Goal: Task Accomplishment & Management: Use online tool/utility

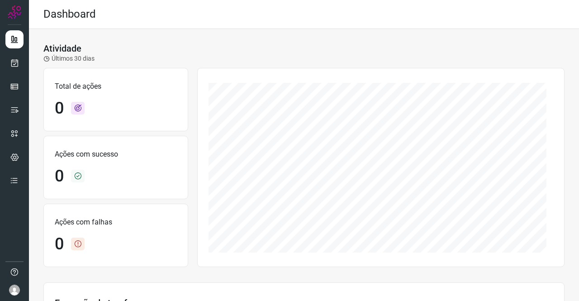
click at [24, 62] on div at bounding box center [14, 150] width 29 height 301
click at [18, 62] on icon at bounding box center [15, 62] width 10 height 9
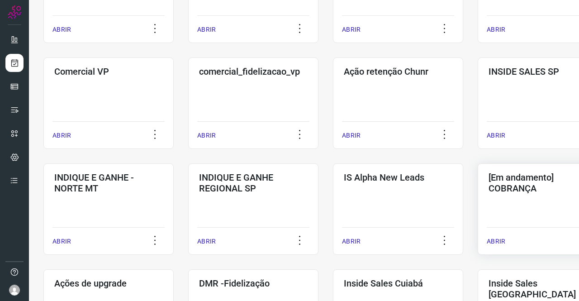
click at [516, 216] on div "[Em andamento] COBRANÇA ABRIR" at bounding box center [543, 208] width 130 height 91
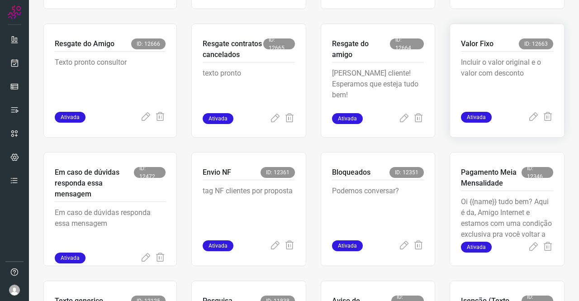
scroll to position [308, 0]
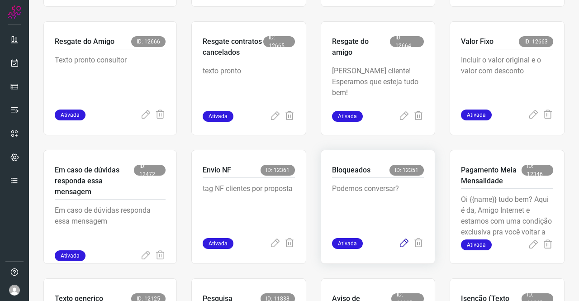
click at [400, 244] on icon at bounding box center [404, 243] width 11 height 11
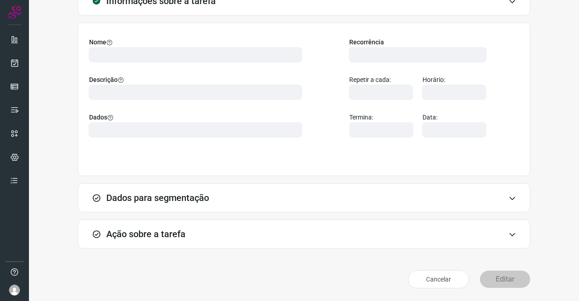
scroll to position [52, 0]
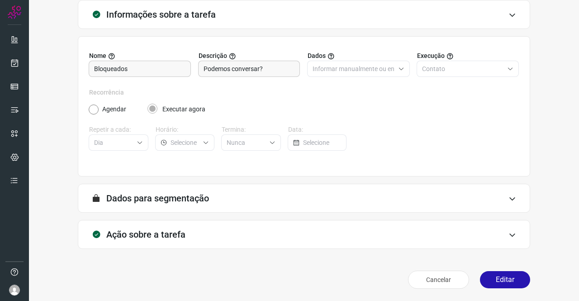
click at [172, 234] on h3 "Ação sobre a tarefa" at bounding box center [145, 234] width 79 height 11
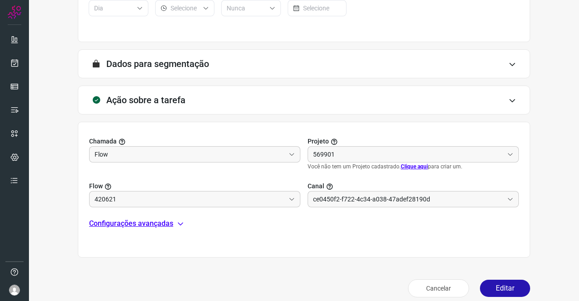
scroll to position [188, 0]
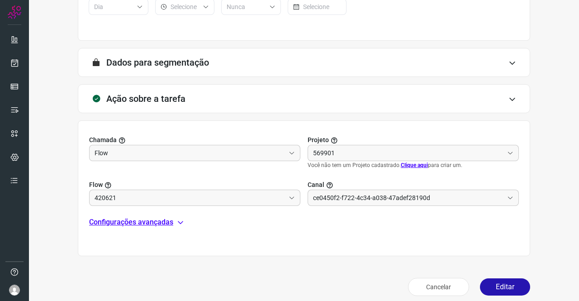
type input "Clientes Bloqueados - Texto generico"
type input "Amigo 0800"
click at [170, 224] on p "Configurações avançadas" at bounding box center [131, 222] width 84 height 11
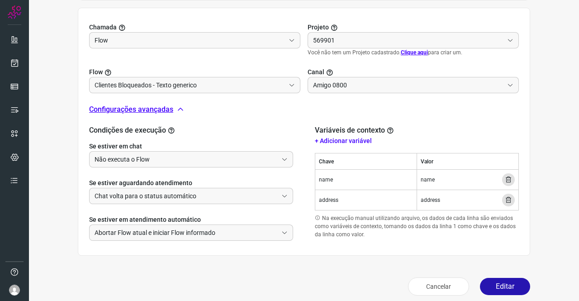
type input "Cobrança"
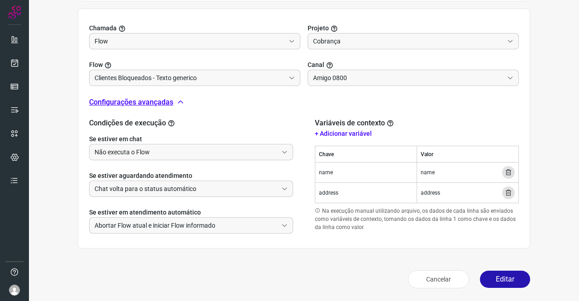
scroll to position [299, 0]
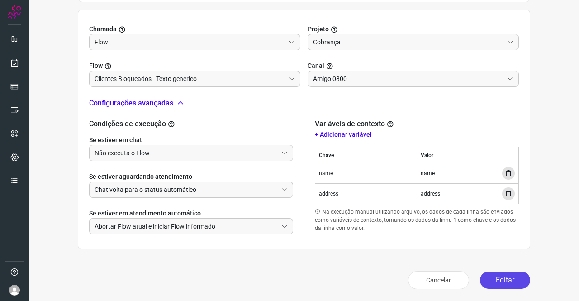
click at [508, 278] on button "Editar" at bounding box center [505, 280] width 50 height 17
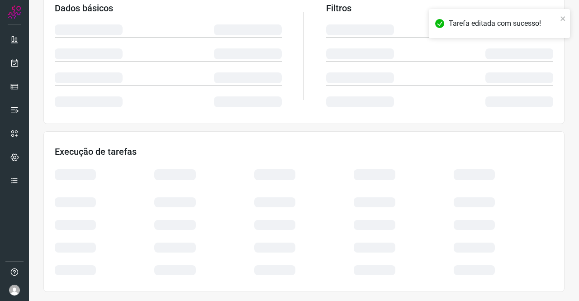
scroll to position [165, 0]
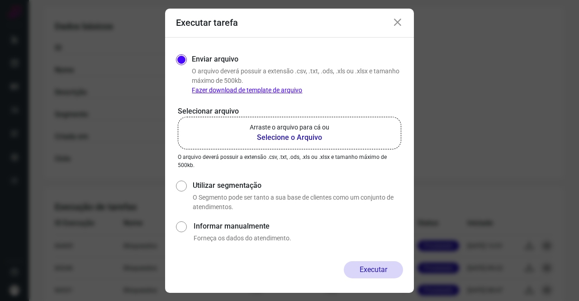
click at [288, 134] on b "Selecione o Arquivo" at bounding box center [290, 137] width 80 height 11
click at [0, 0] on input "Arraste o arquivo para cá ou Selecione o Arquivo" at bounding box center [0, 0] width 0 height 0
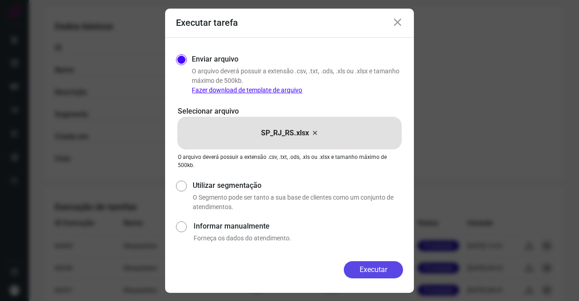
click at [392, 274] on button "Executar" at bounding box center [373, 269] width 59 height 17
